Goal: Task Accomplishment & Management: Complete application form

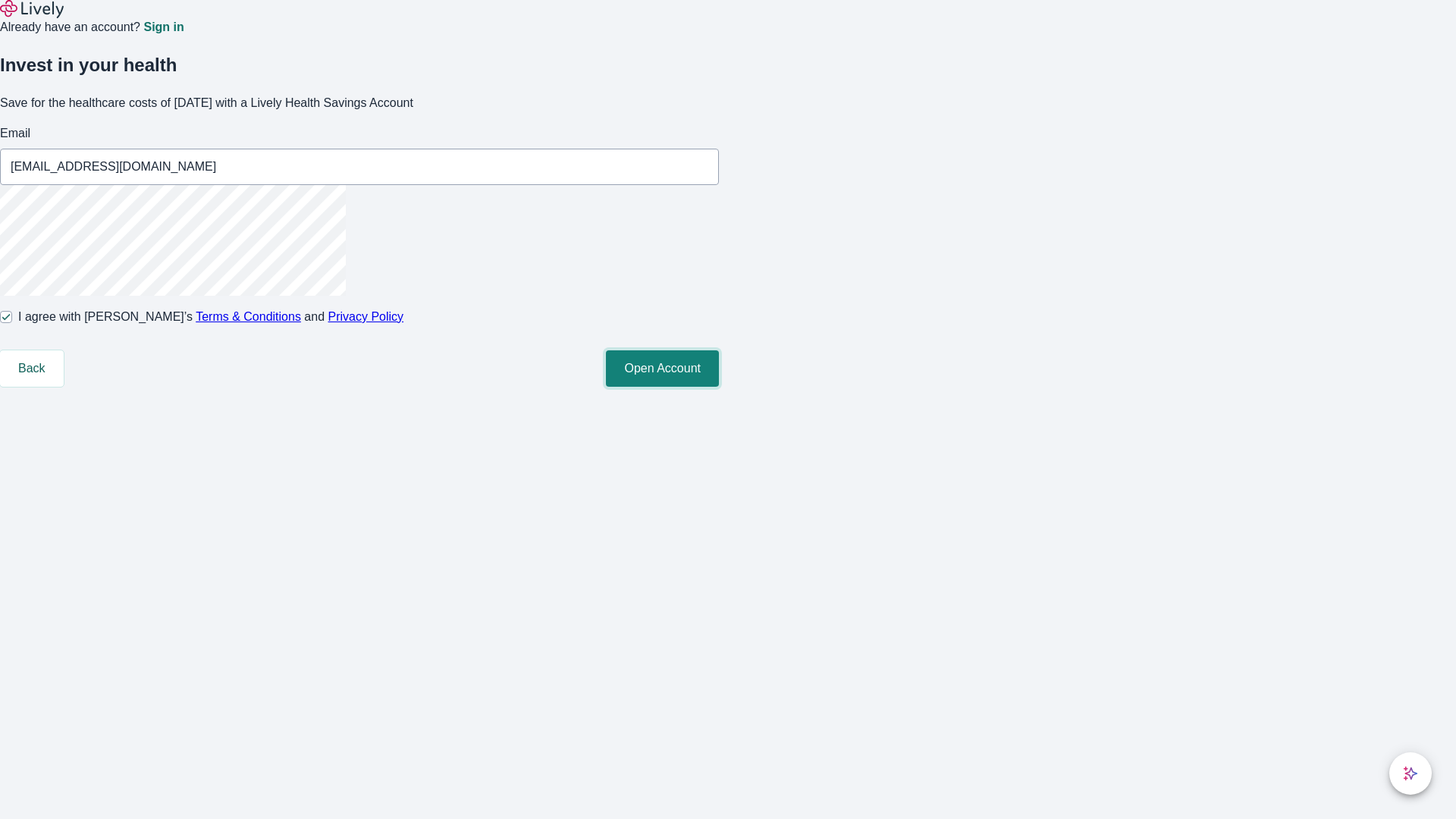
click at [719, 387] on button "Open Account" at bounding box center [662, 368] width 113 height 37
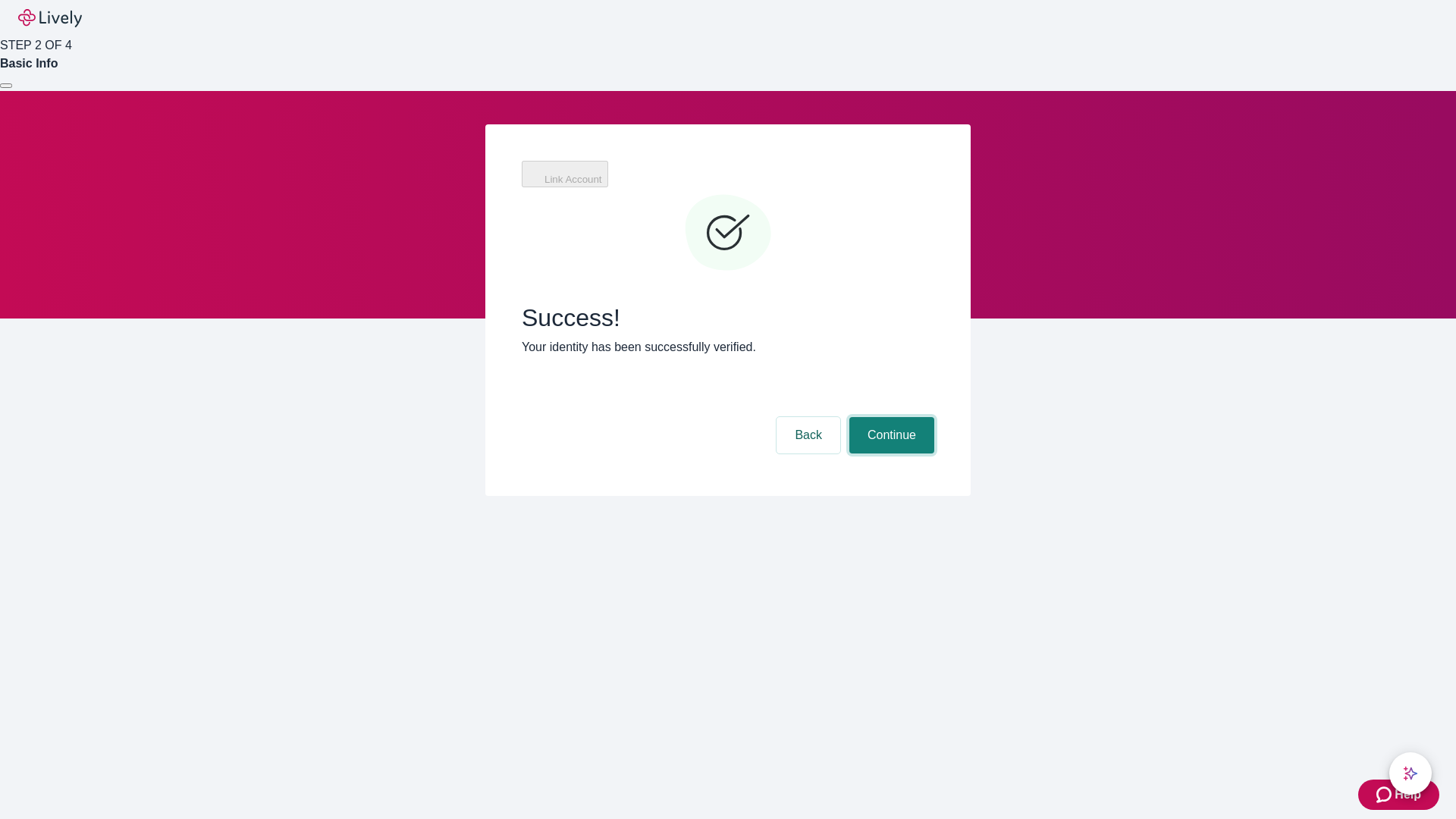
click at [889, 417] on button "Continue" at bounding box center [892, 435] width 85 height 37
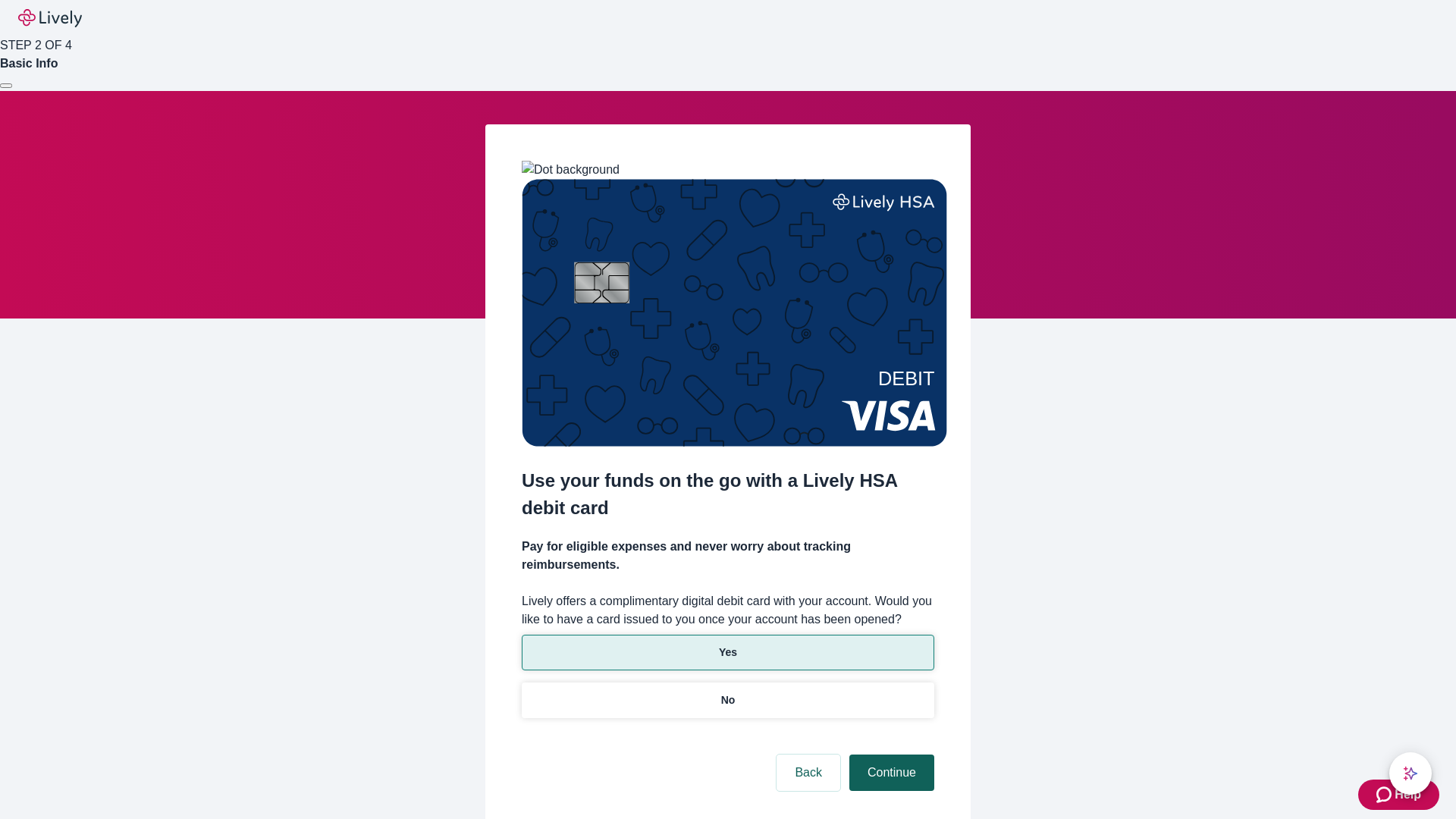
click at [728, 644] on p "Yes" at bounding box center [728, 652] width 18 height 16
click at [889, 755] on button "Continue" at bounding box center [892, 772] width 85 height 37
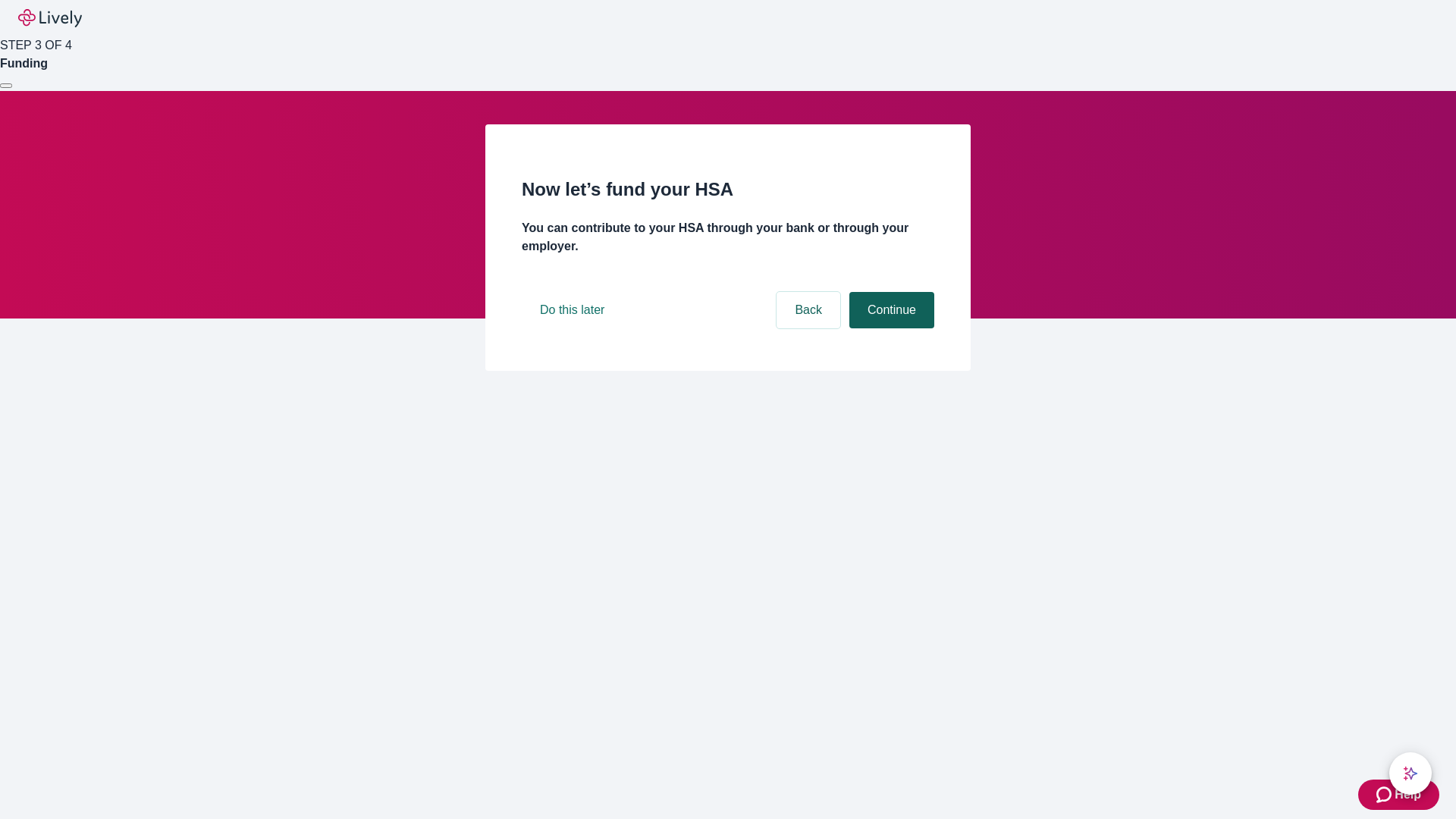
click at [889, 328] on button "Continue" at bounding box center [892, 310] width 85 height 37
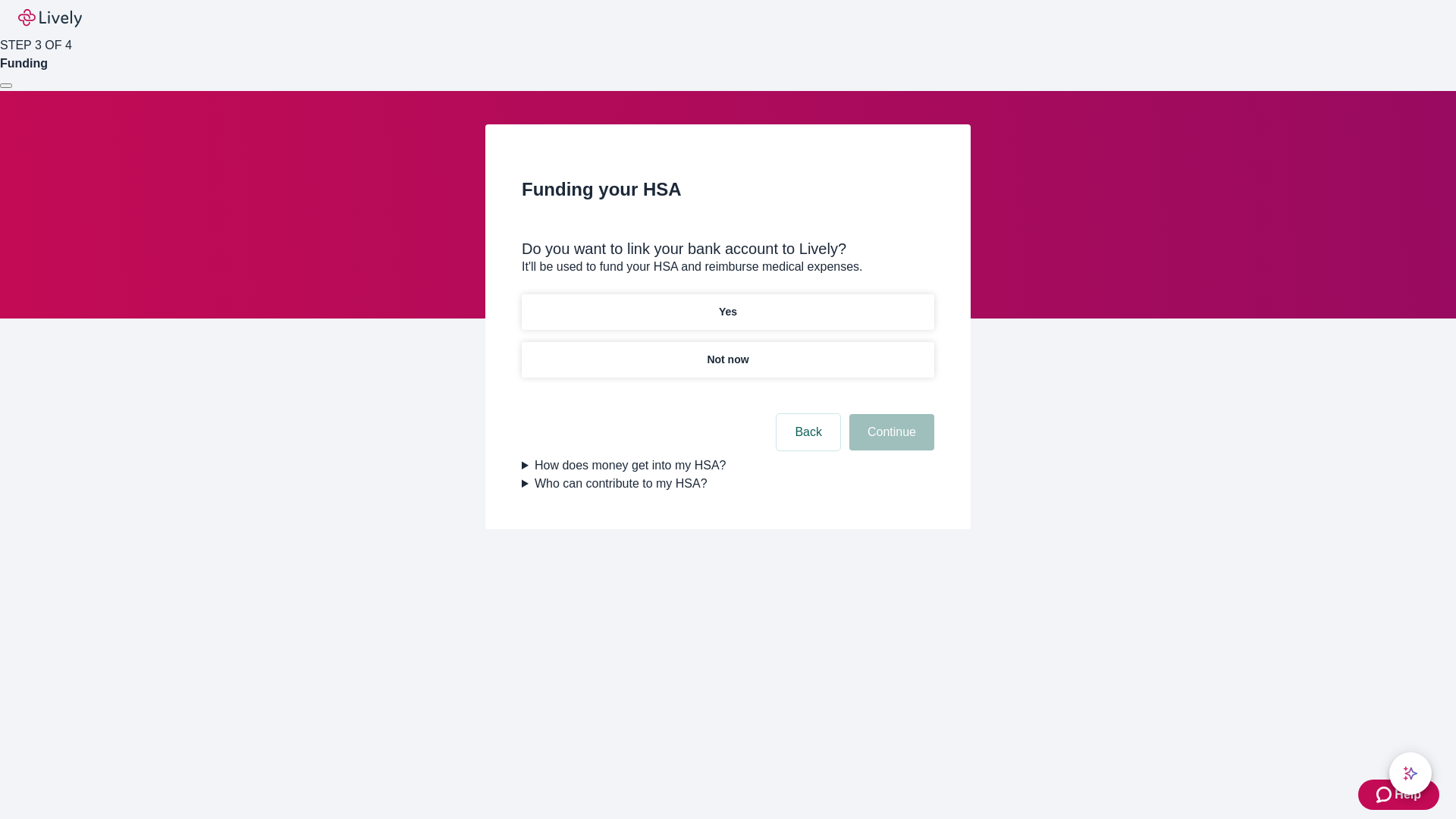
click at [728, 352] on p "Not now" at bounding box center [728, 360] width 42 height 16
click at [889, 441] on button "Continue" at bounding box center [892, 432] width 85 height 37
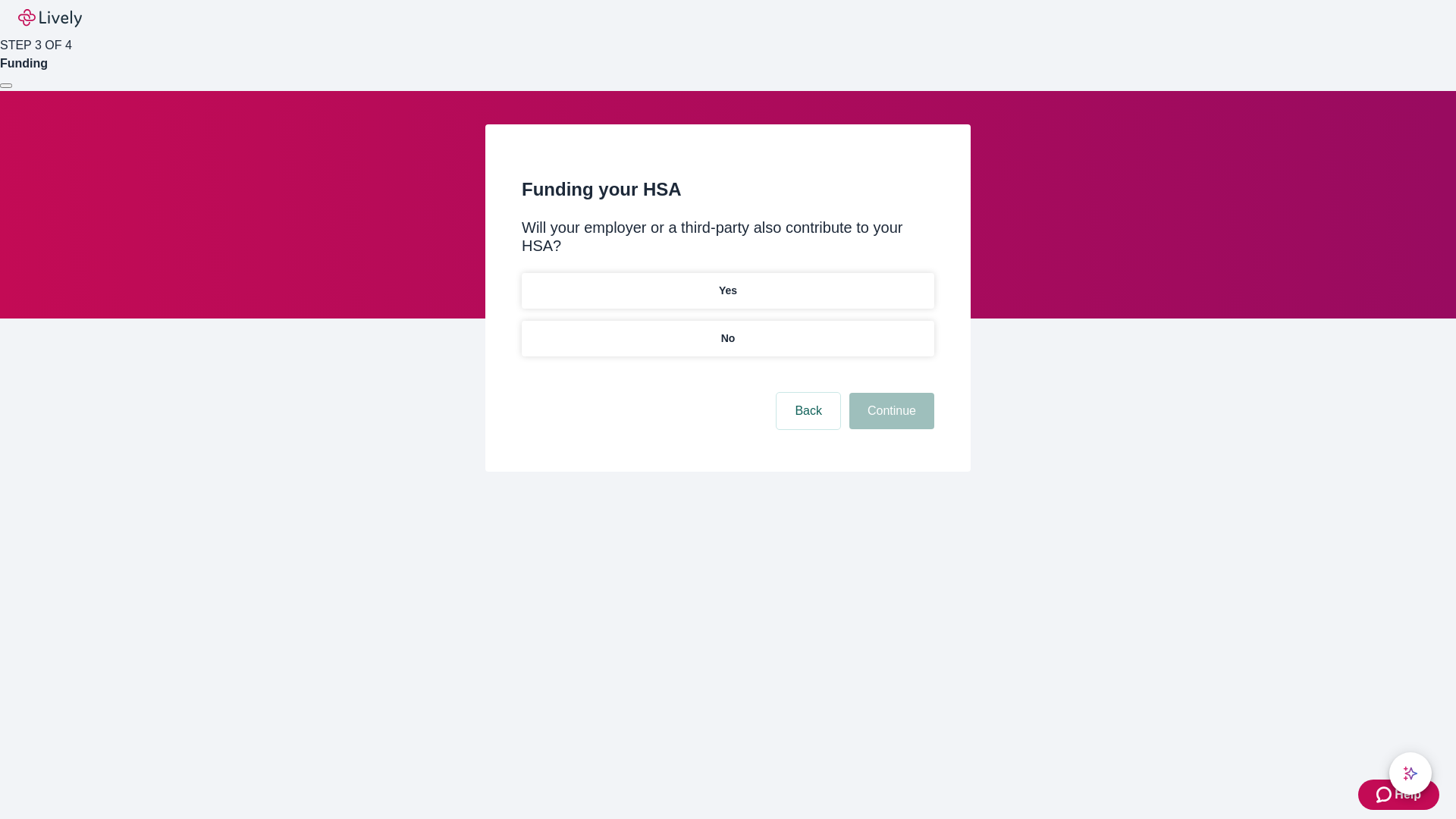
click at [728, 330] on p "No" at bounding box center [728, 338] width 15 height 16
click at [889, 392] on button "Continue" at bounding box center [892, 410] width 85 height 37
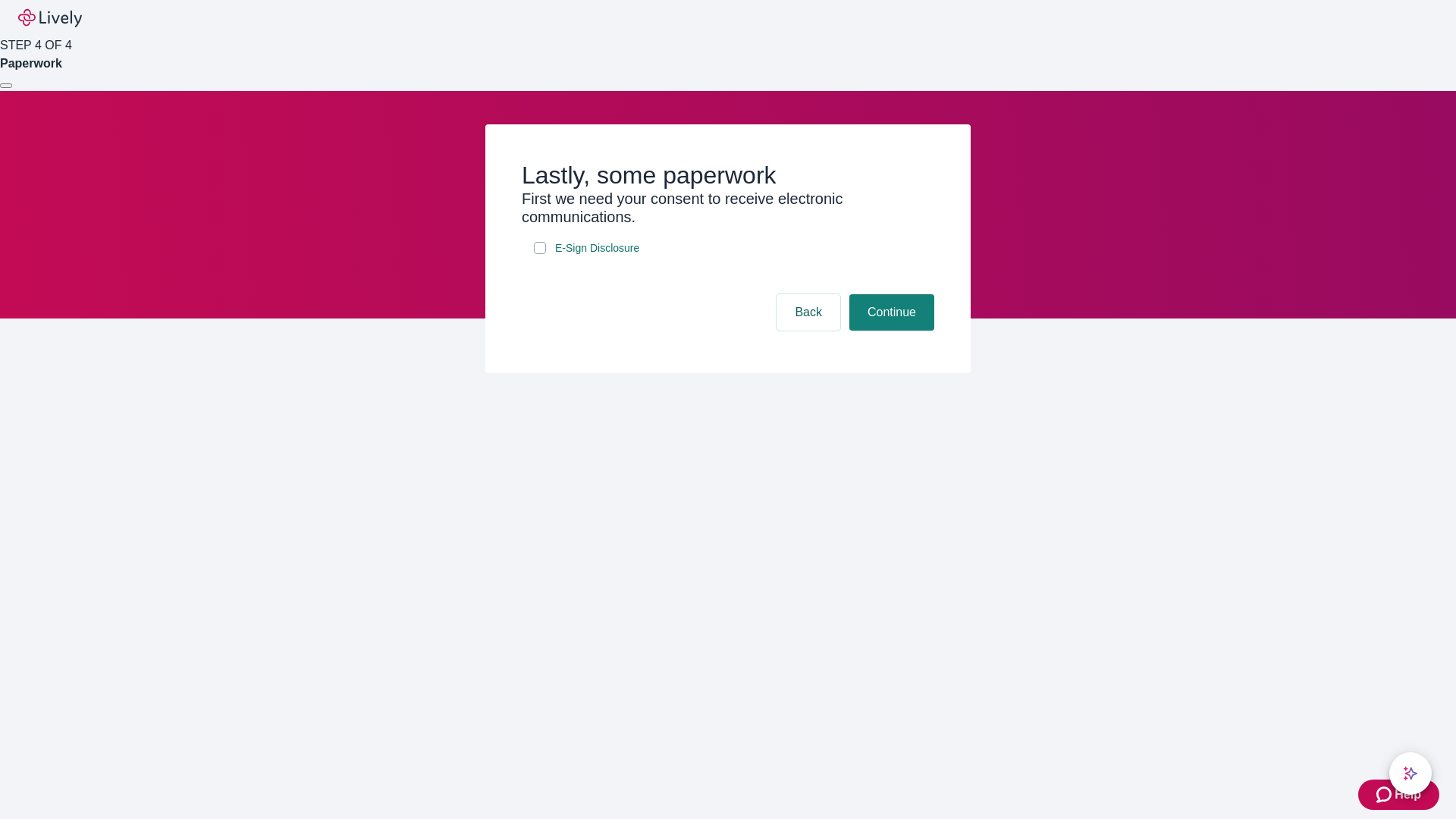
click at [540, 254] on input "E-Sign Disclosure" at bounding box center [540, 248] width 12 height 12
checkbox input "true"
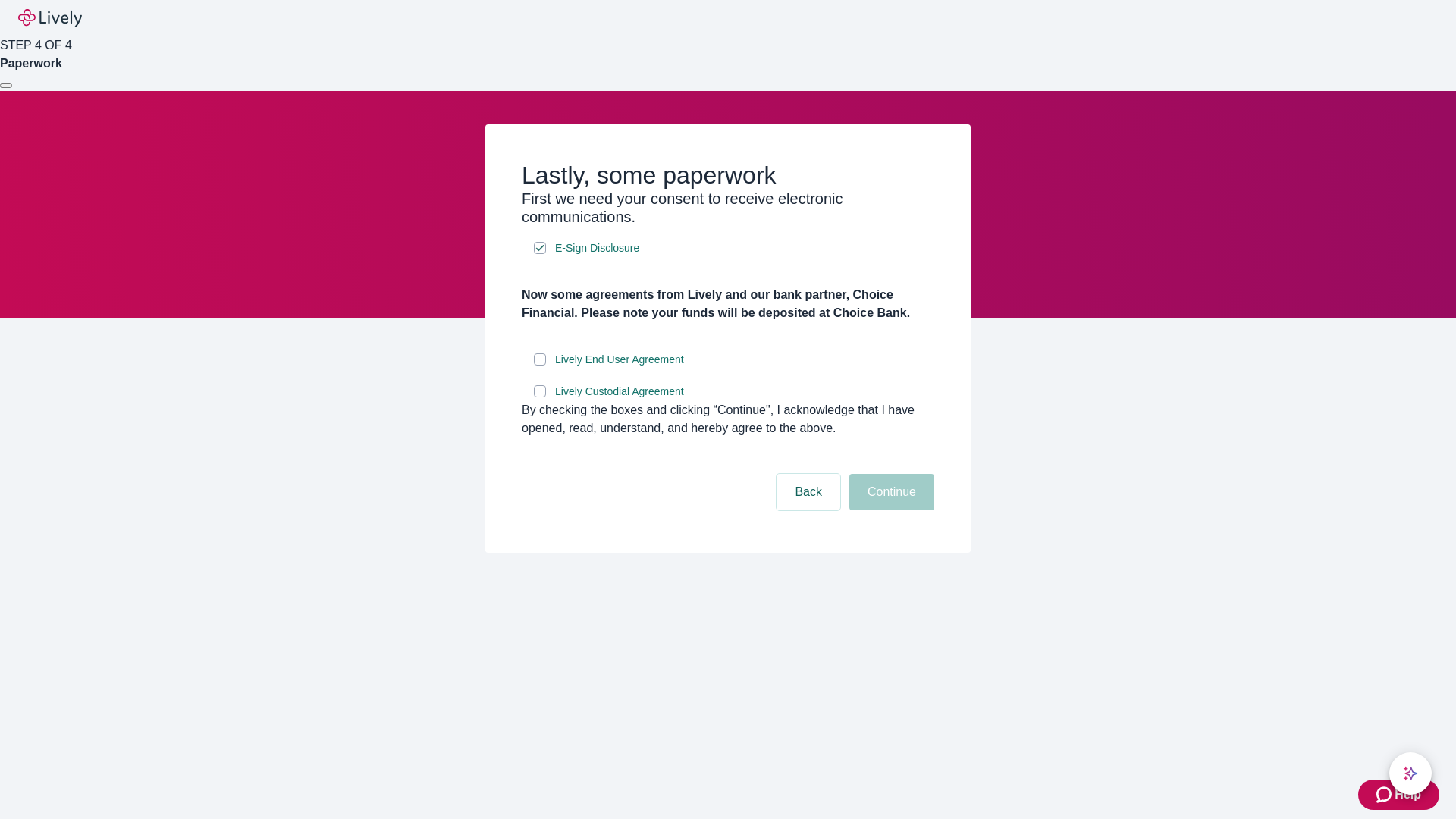
click at [540, 365] on input "Lively End User Agreement" at bounding box center [540, 360] width 12 height 12
checkbox input "true"
click at [540, 397] on input "Lively Custodial Agreement" at bounding box center [540, 392] width 12 height 12
checkbox input "true"
click at [889, 511] on button "Continue" at bounding box center [892, 492] width 85 height 37
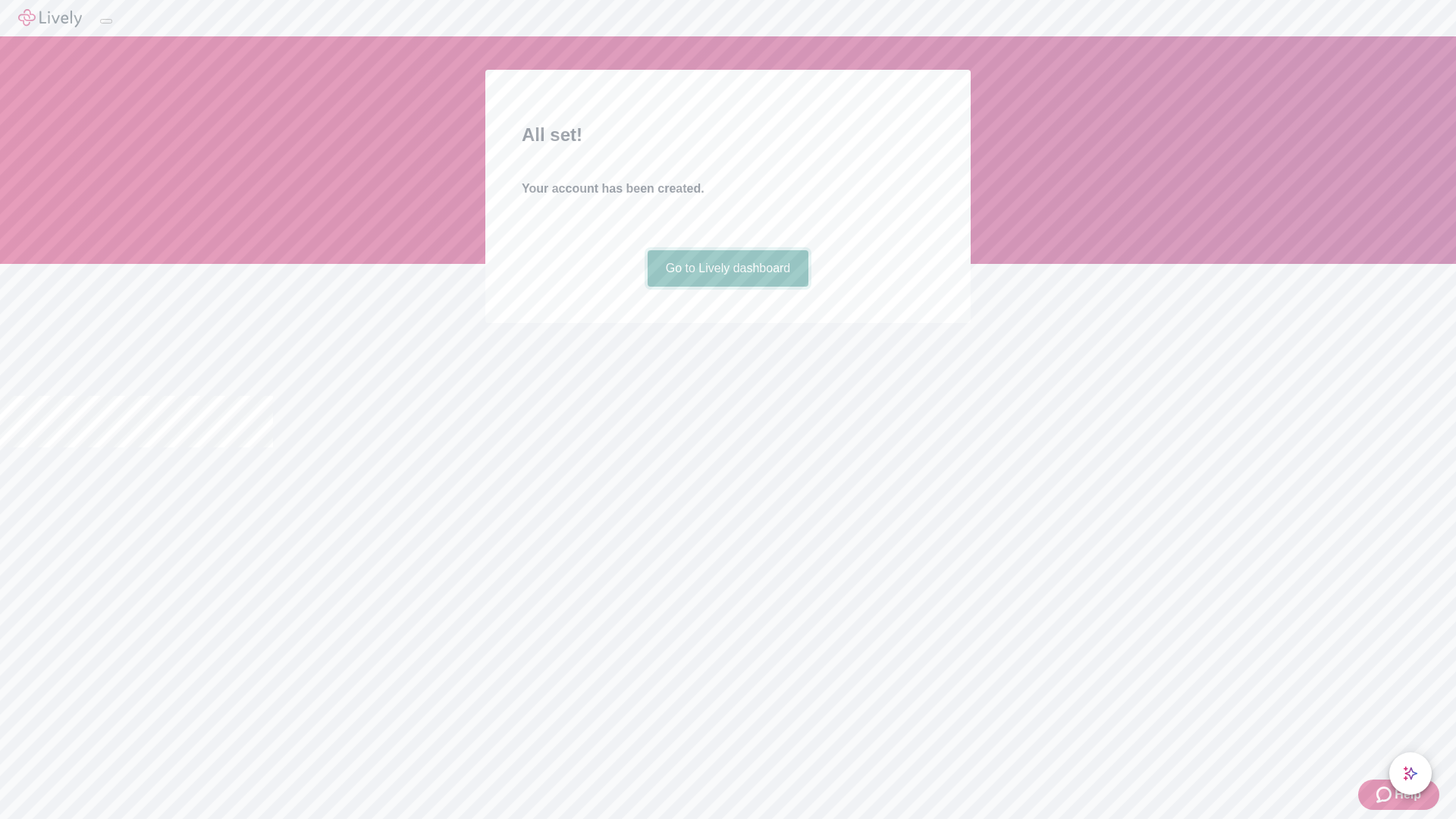
click at [728, 287] on link "Go to Lively dashboard" at bounding box center [728, 268] width 162 height 37
